Goal: Task Accomplishment & Management: Use online tool/utility

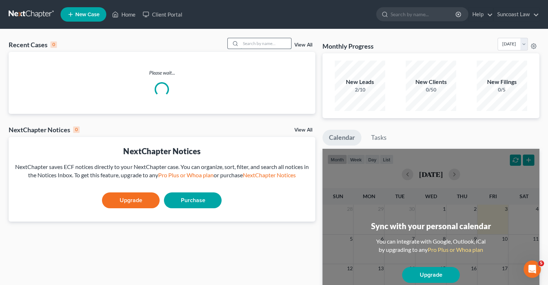
click at [246, 41] on input "search" at bounding box center [266, 43] width 50 height 10
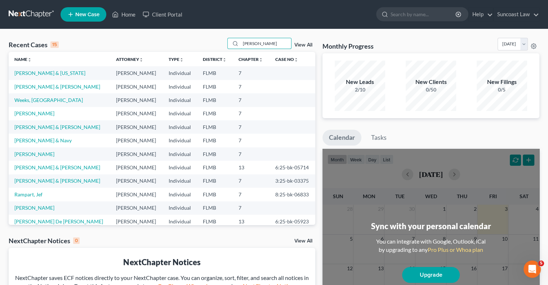
type input "[PERSON_NAME]"
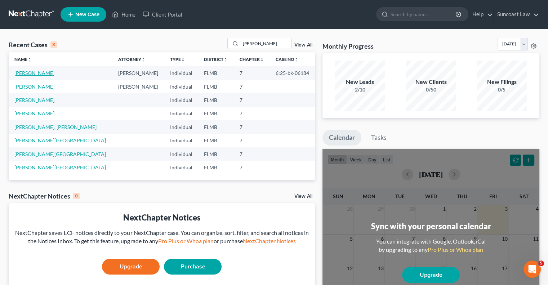
click at [39, 72] on link "[PERSON_NAME]" at bounding box center [34, 73] width 40 height 6
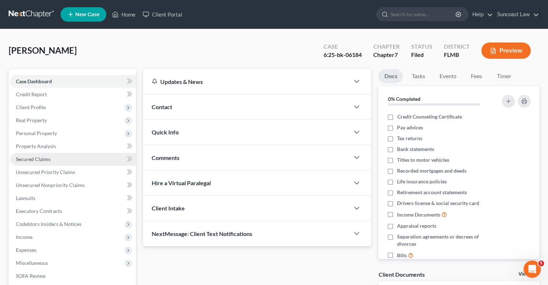
click at [41, 159] on span "Secured Claims" at bounding box center [33, 159] width 35 height 6
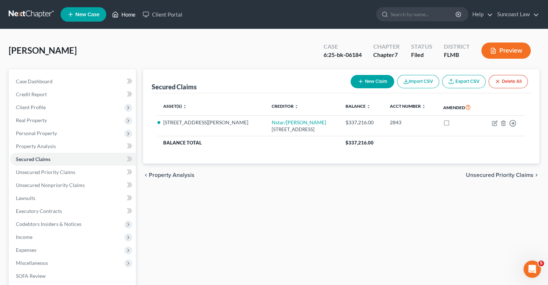
drag, startPoint x: 125, startPoint y: 17, endPoint x: 132, endPoint y: 22, distance: 8.0
click at [125, 17] on link "Home" at bounding box center [123, 14] width 31 height 13
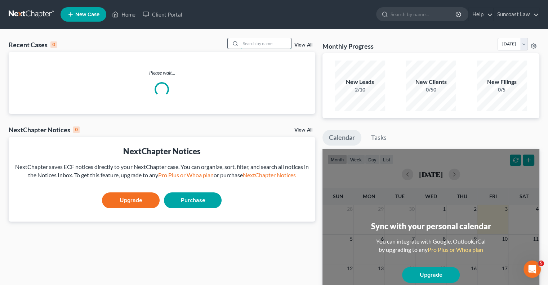
click at [254, 45] on input "search" at bounding box center [266, 43] width 50 height 10
type input "[PERSON_NAME]"
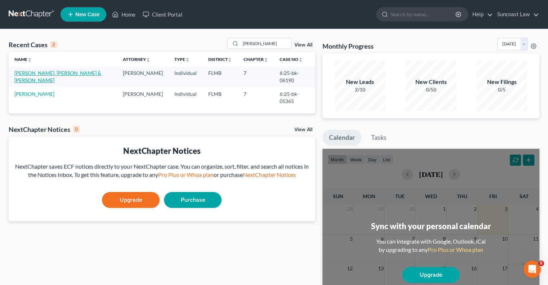
click at [55, 76] on link "[PERSON_NAME], [PERSON_NAME] & [PERSON_NAME]" at bounding box center [57, 76] width 87 height 13
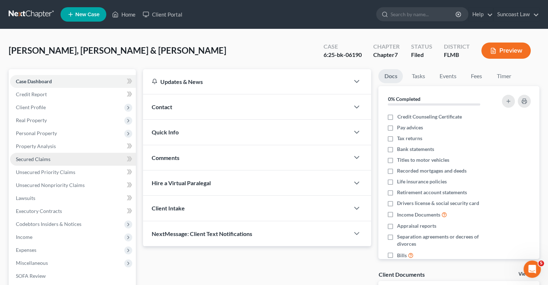
click at [46, 160] on span "Secured Claims" at bounding box center [33, 159] width 35 height 6
